Goal: Navigation & Orientation: Find specific page/section

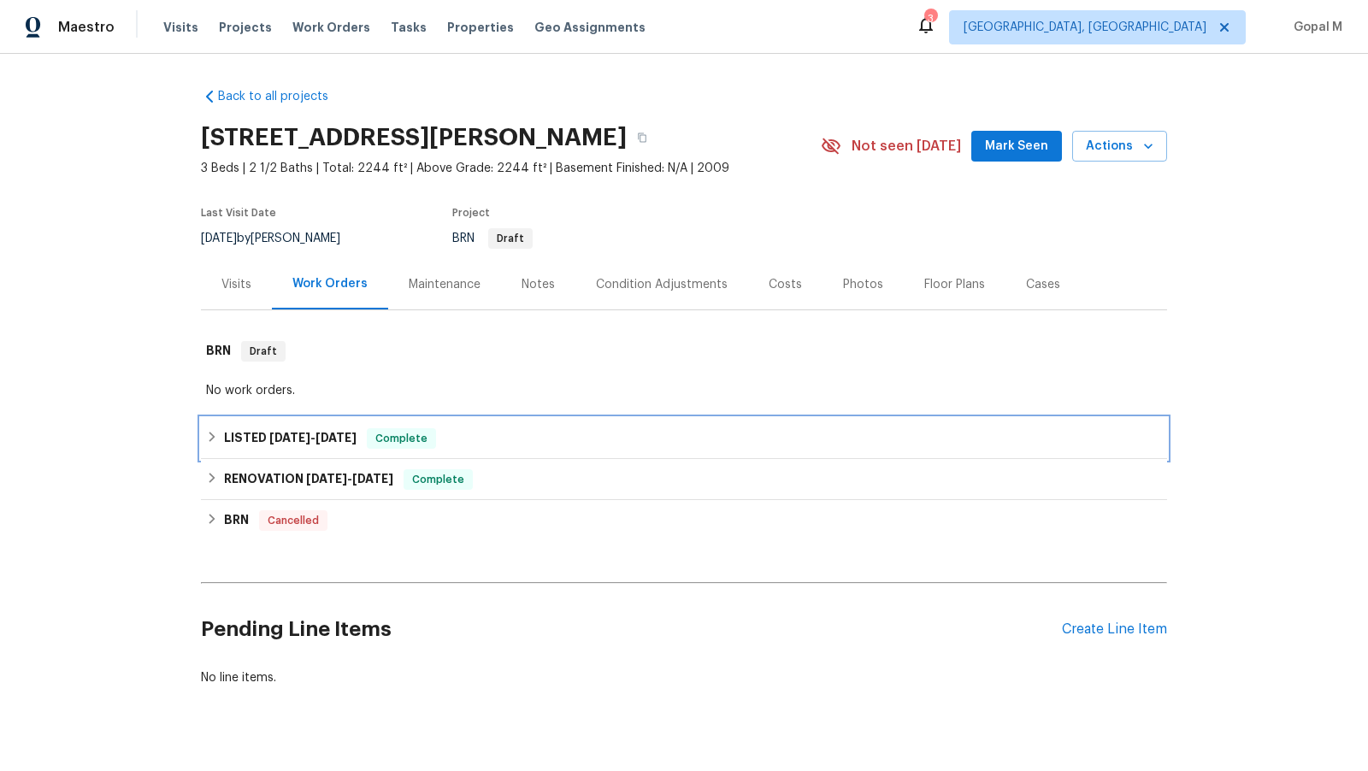
click at [389, 433] on span "Complete" at bounding box center [401, 438] width 66 height 17
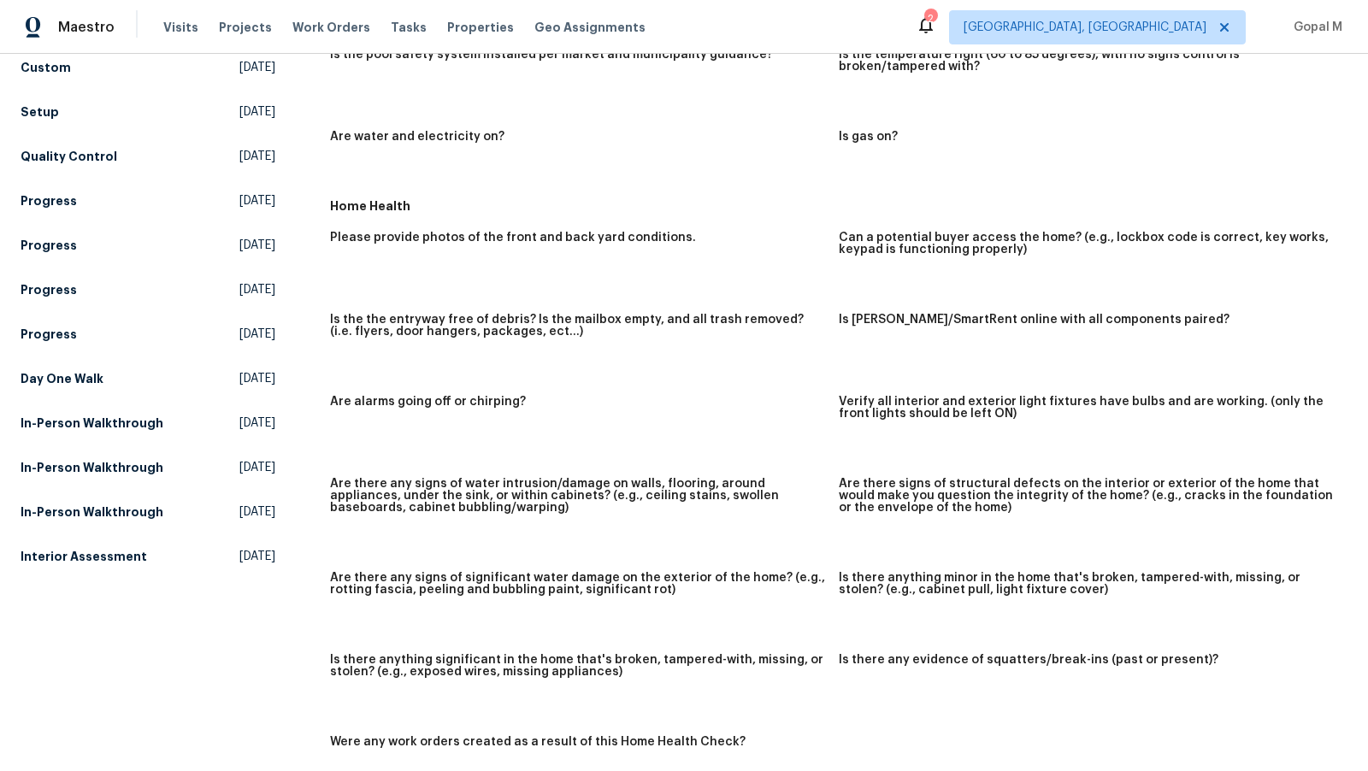
scroll to position [759, 0]
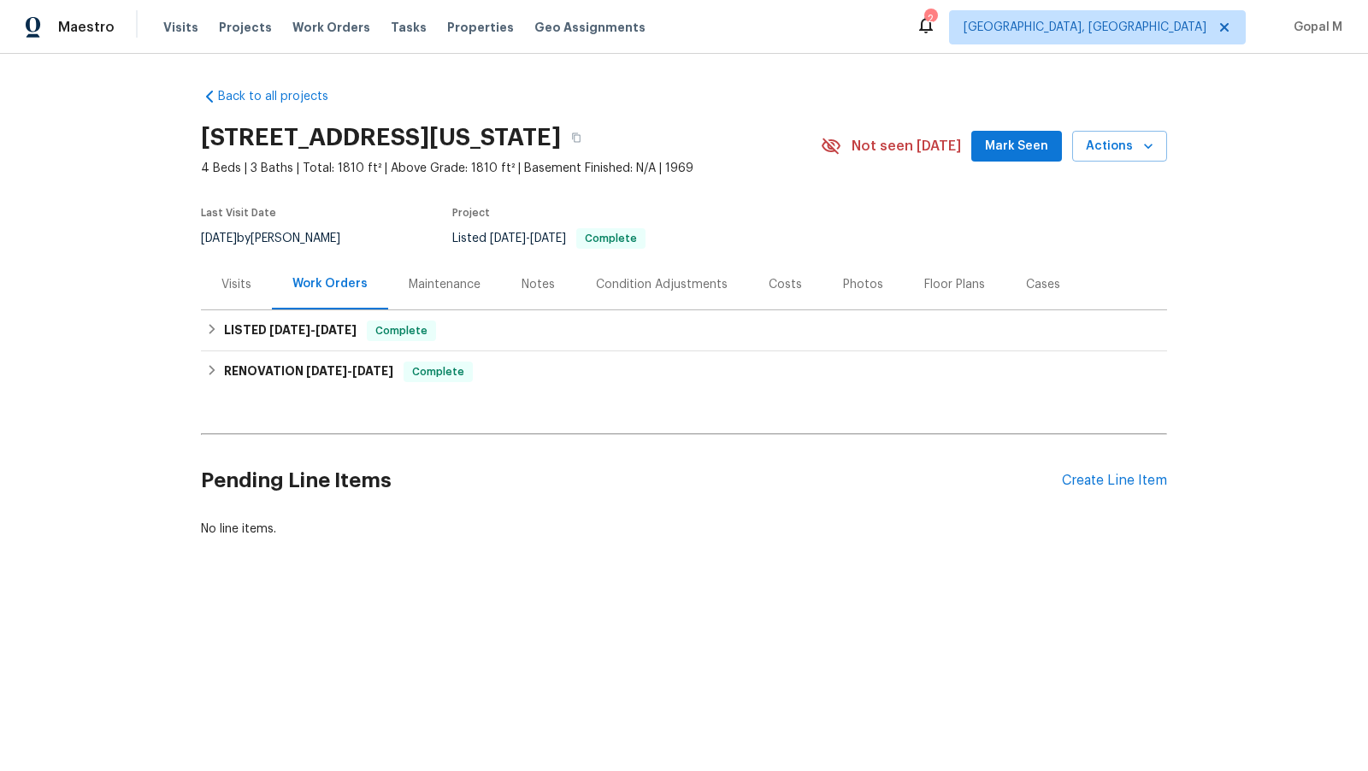
click at [233, 292] on div "Visits" at bounding box center [236, 284] width 30 height 17
